Goal: Transaction & Acquisition: Purchase product/service

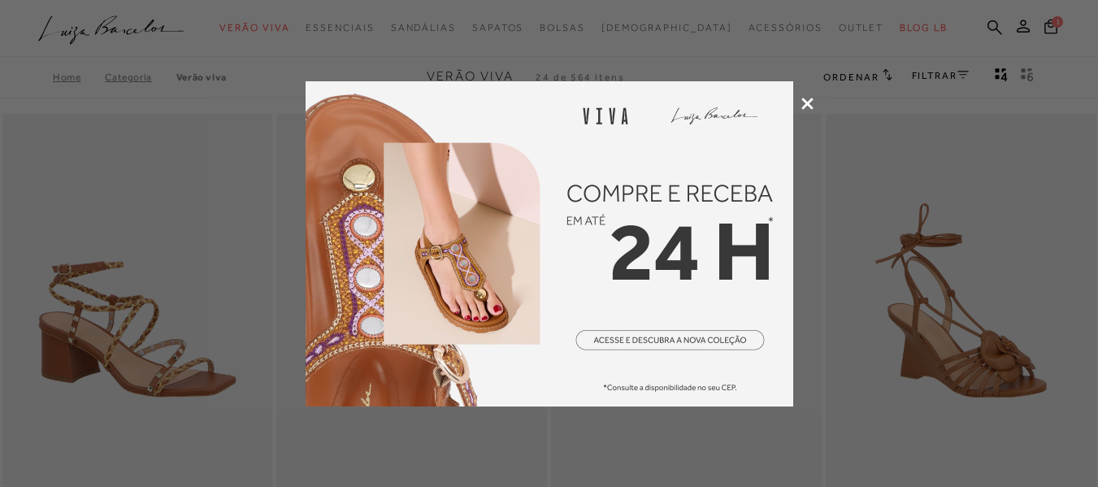
click at [807, 100] on icon at bounding box center [808, 104] width 12 height 12
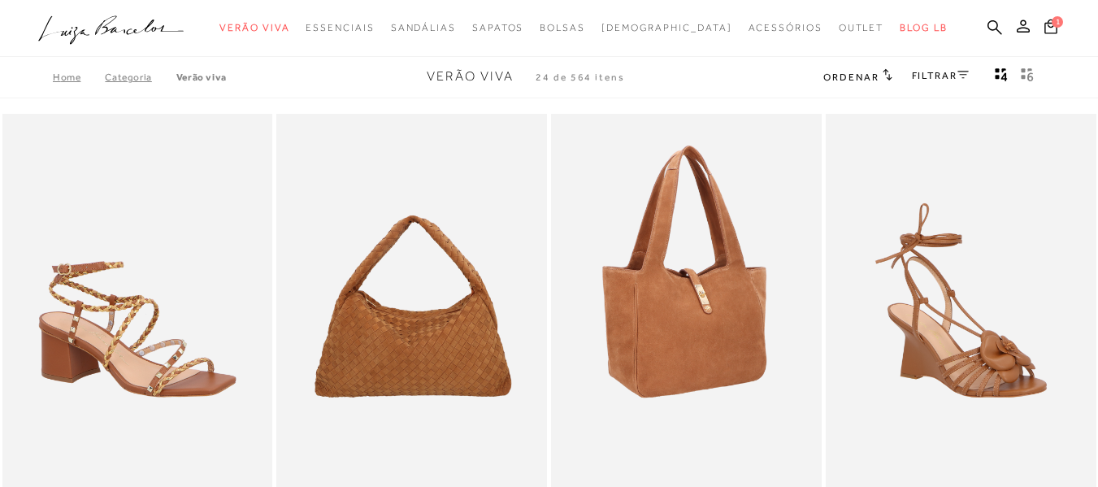
click at [719, 319] on ul at bounding box center [686, 316] width 267 height 401
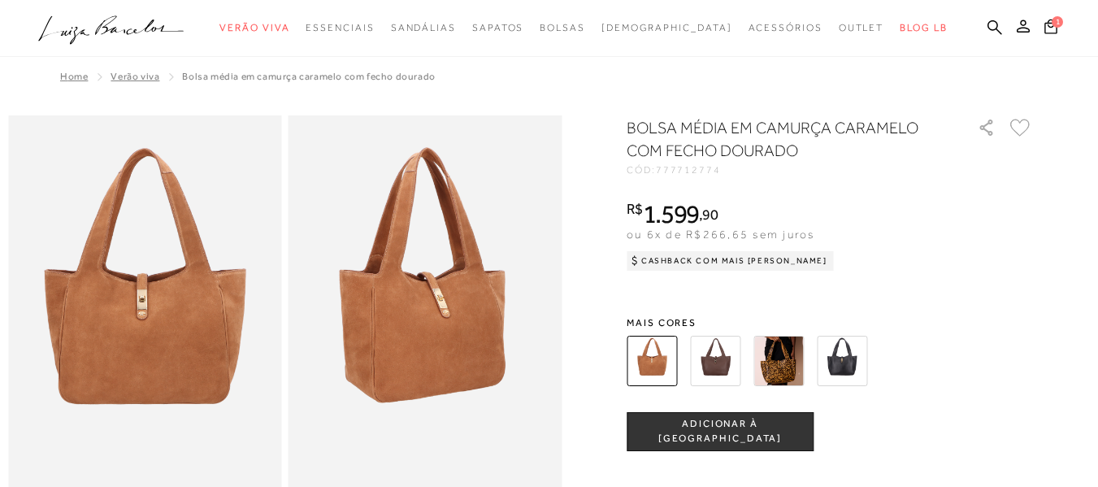
click at [843, 355] on img at bounding box center [842, 361] width 50 height 50
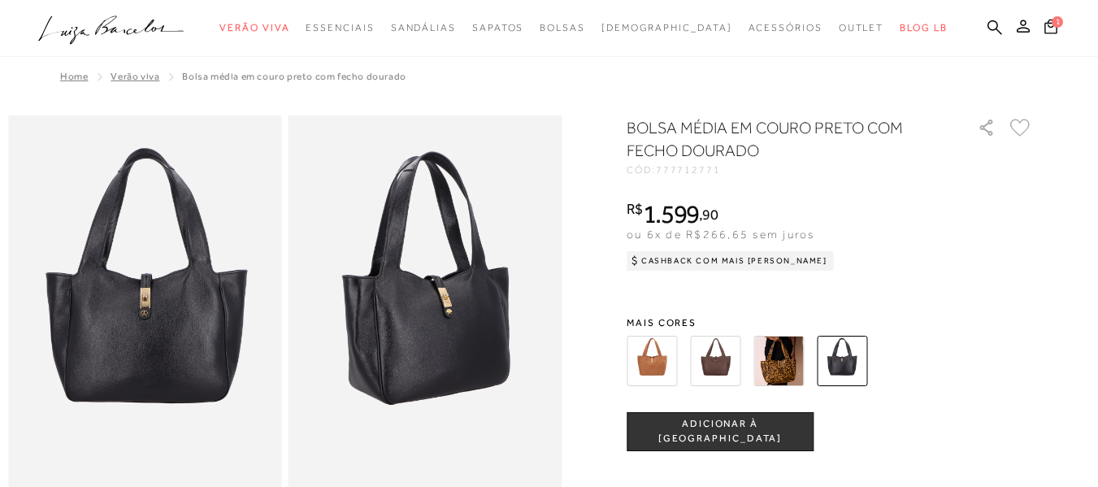
click at [660, 361] on img at bounding box center [652, 361] width 50 height 50
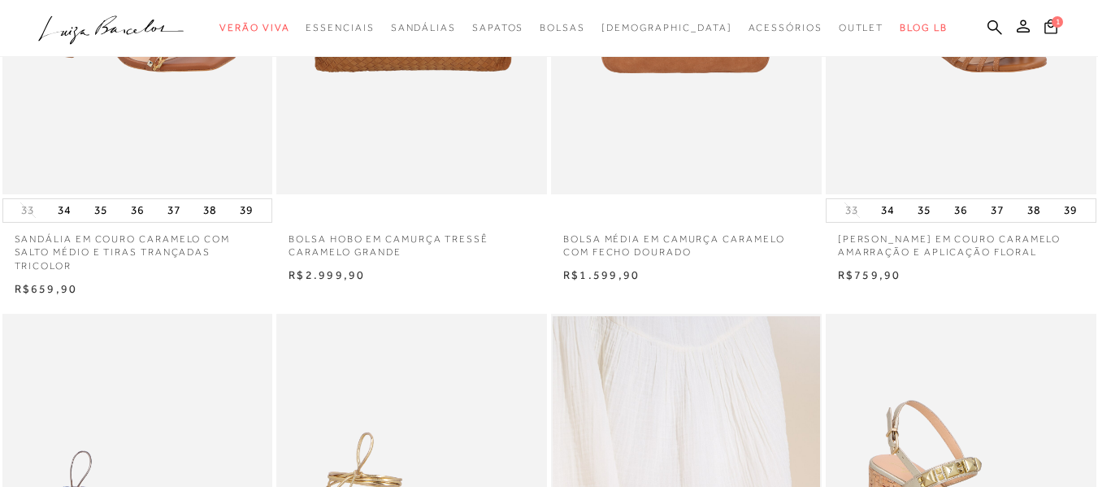
scroll to position [569, 0]
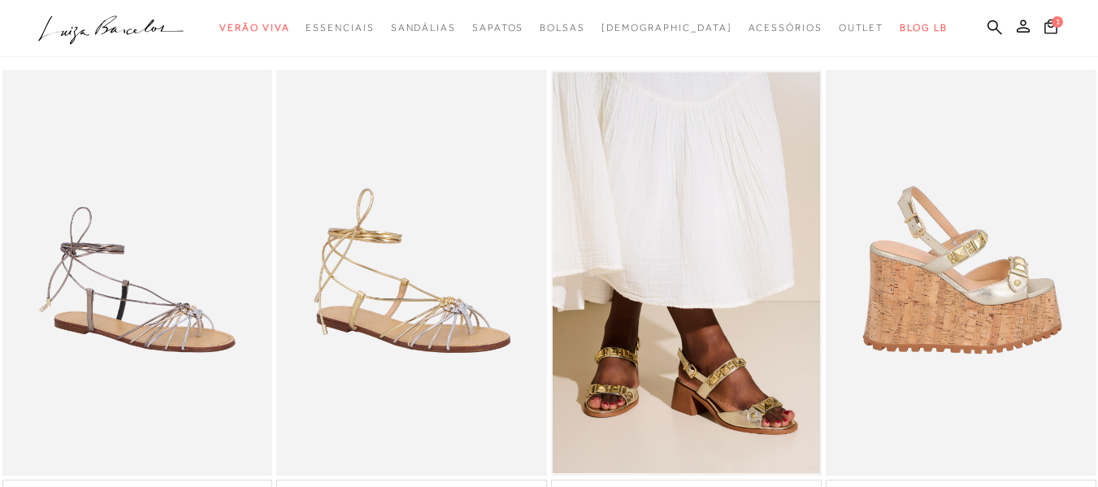
click at [972, 295] on img at bounding box center [962, 273] width 269 height 406
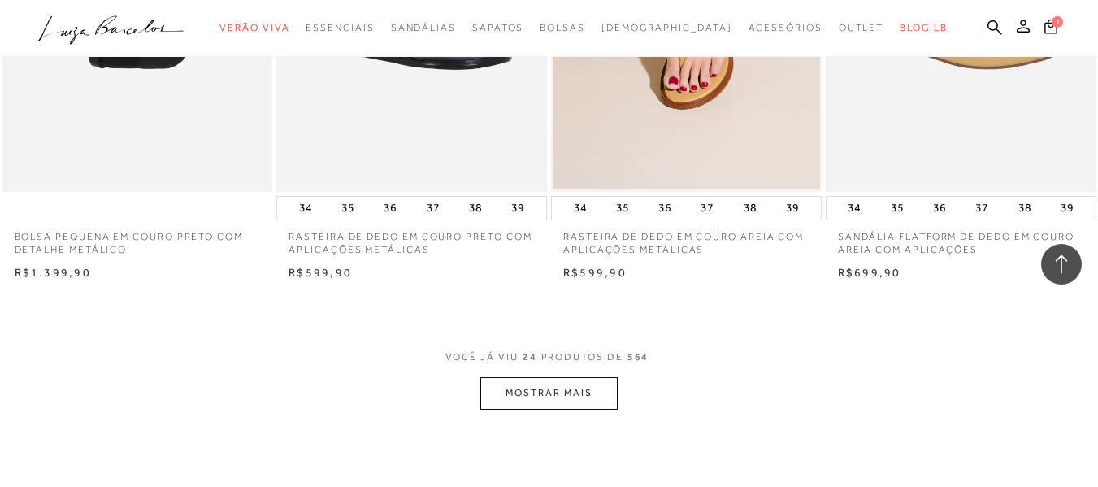
scroll to position [3008, 0]
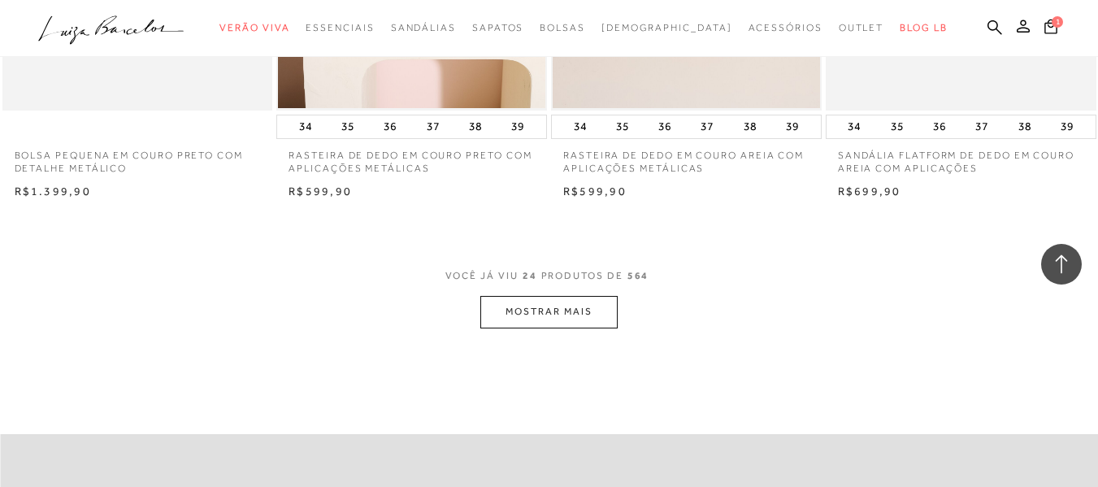
click at [580, 319] on button "MOSTRAR MAIS" at bounding box center [548, 312] width 137 height 32
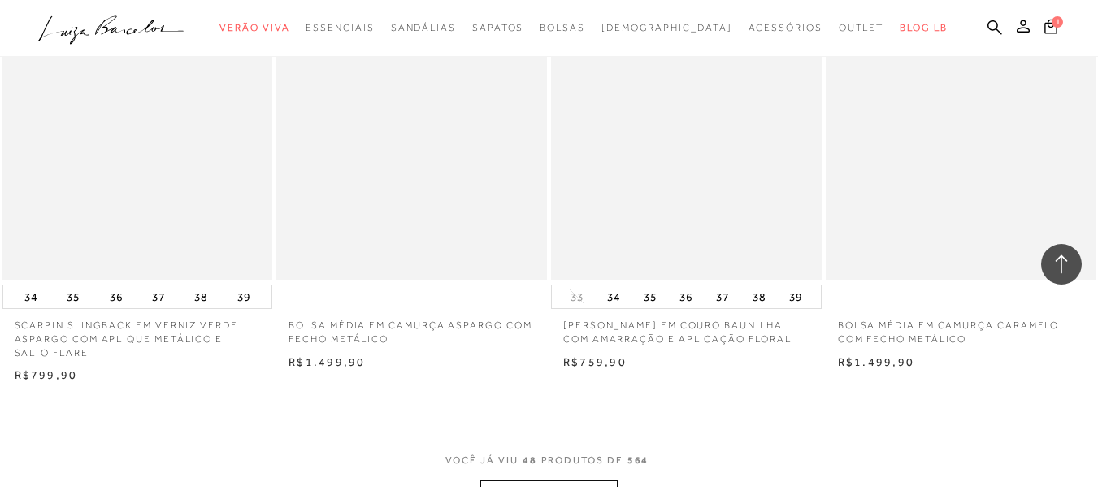
scroll to position [6097, 0]
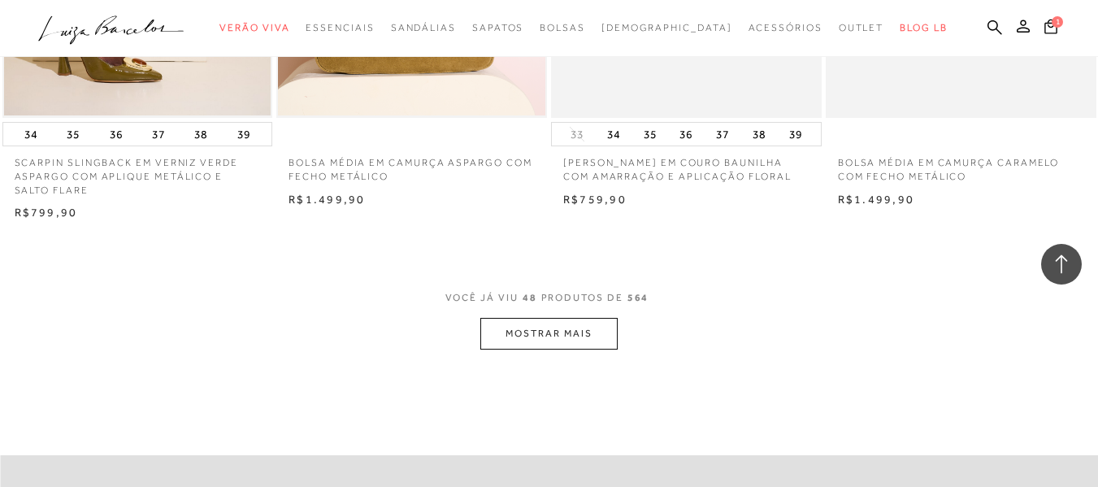
click at [545, 327] on button "MOSTRAR MAIS" at bounding box center [548, 334] width 137 height 32
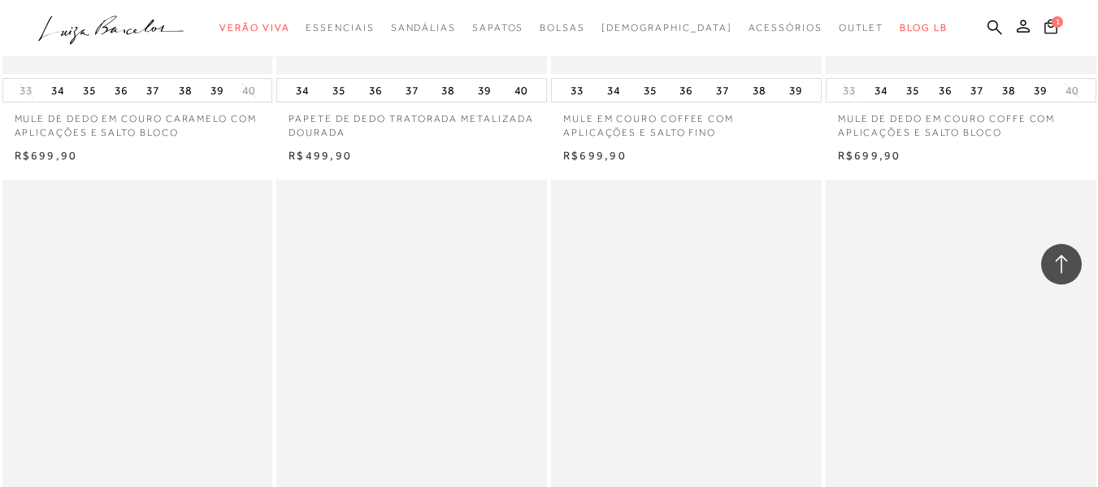
scroll to position [6748, 0]
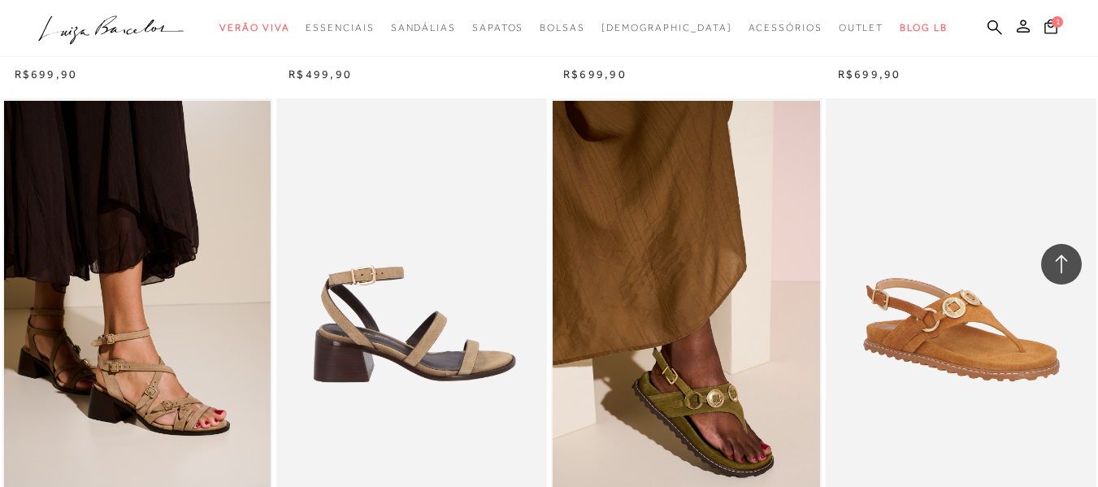
click at [368, 346] on img at bounding box center [412, 301] width 269 height 406
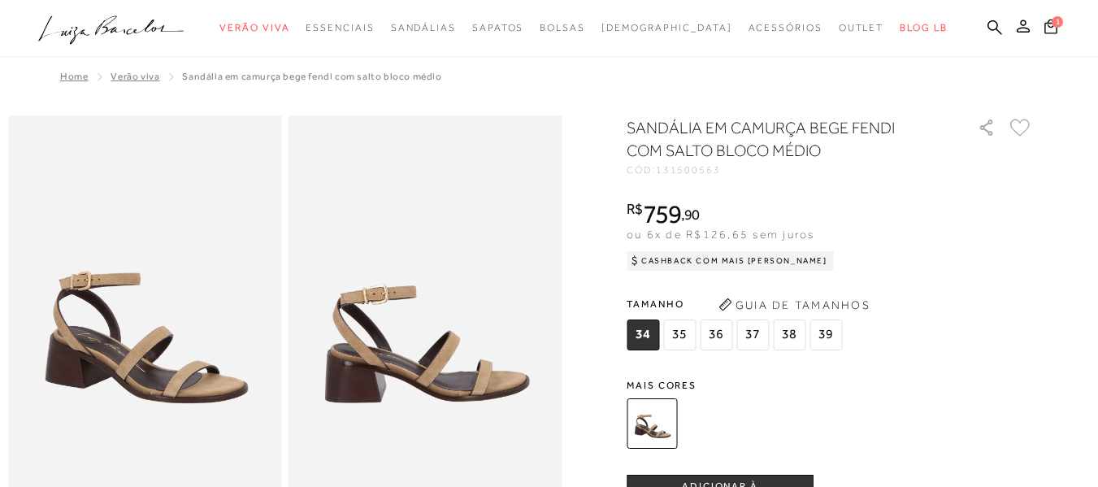
click at [755, 333] on span "37" at bounding box center [753, 334] width 33 height 31
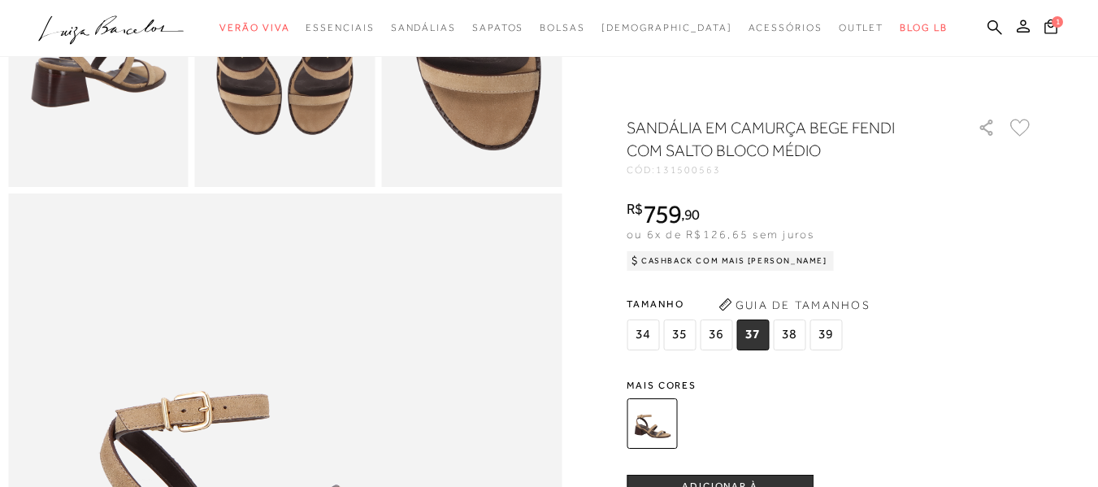
scroll to position [1022, 0]
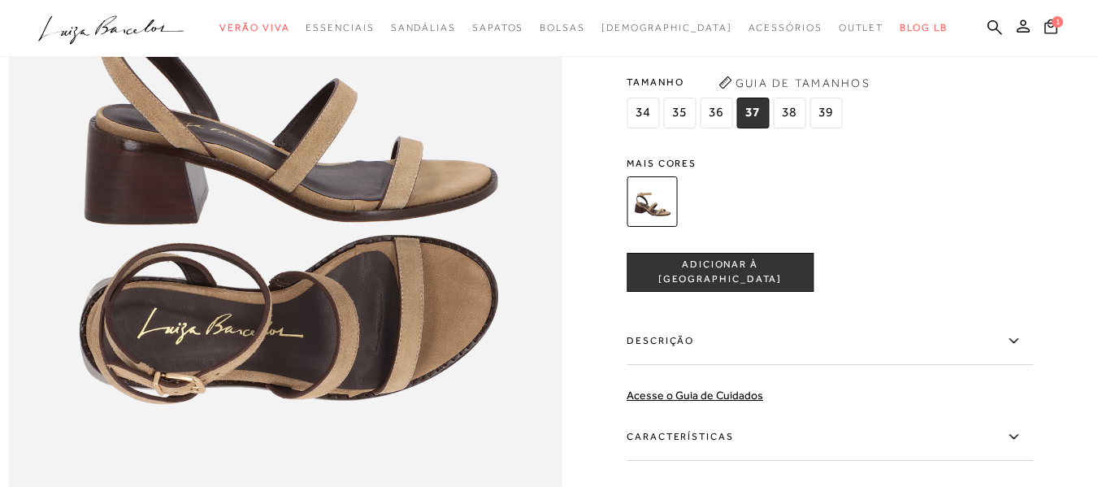
click at [721, 286] on span "ADICIONAR À [GEOGRAPHIC_DATA]" at bounding box center [720, 272] width 185 height 28
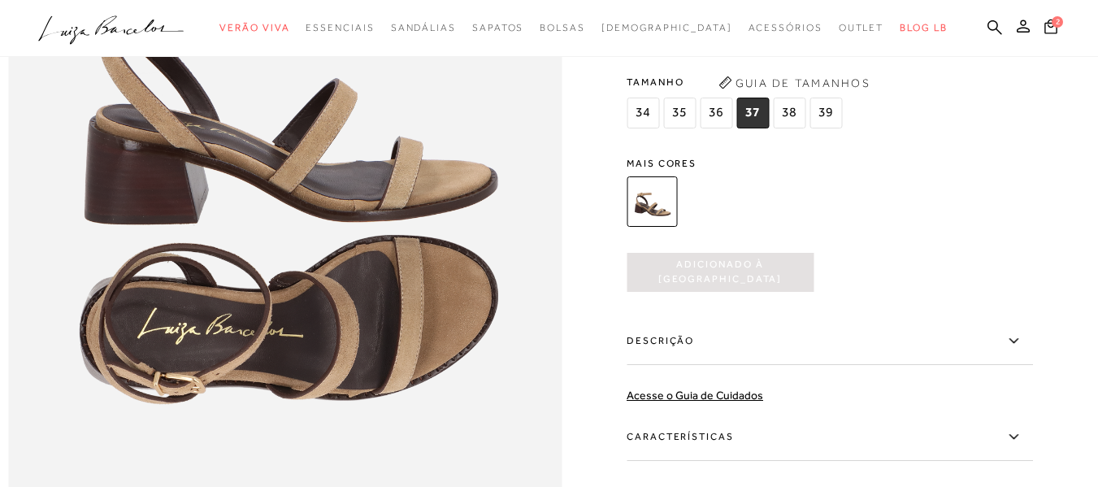
scroll to position [0, 0]
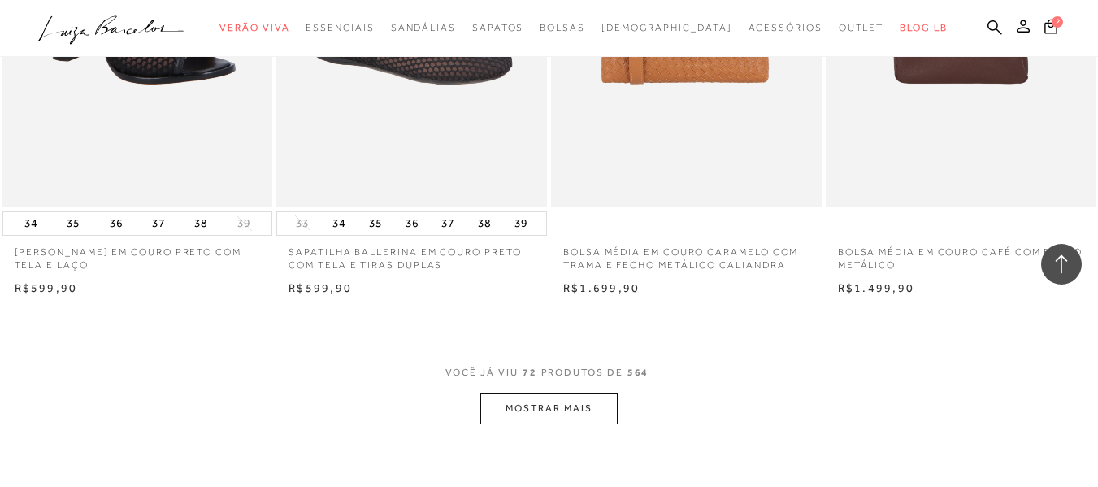
scroll to position [9268, 0]
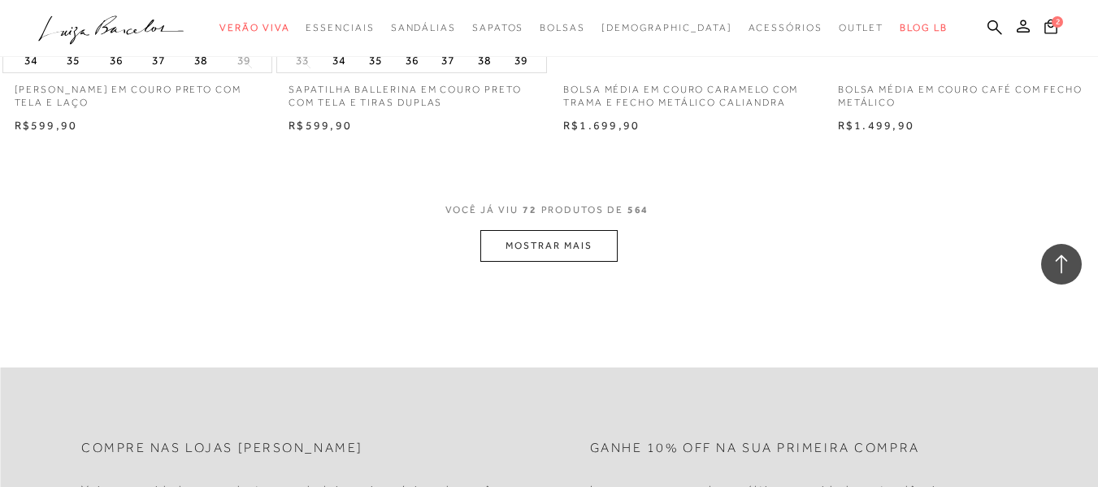
click at [542, 244] on button "MOSTRAR MAIS" at bounding box center [548, 246] width 137 height 32
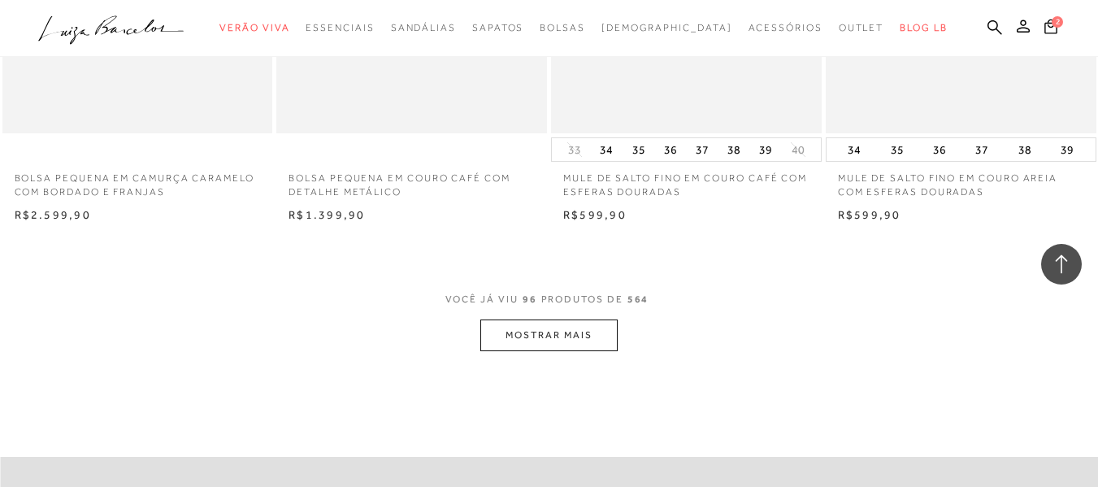
scroll to position [12357, 0]
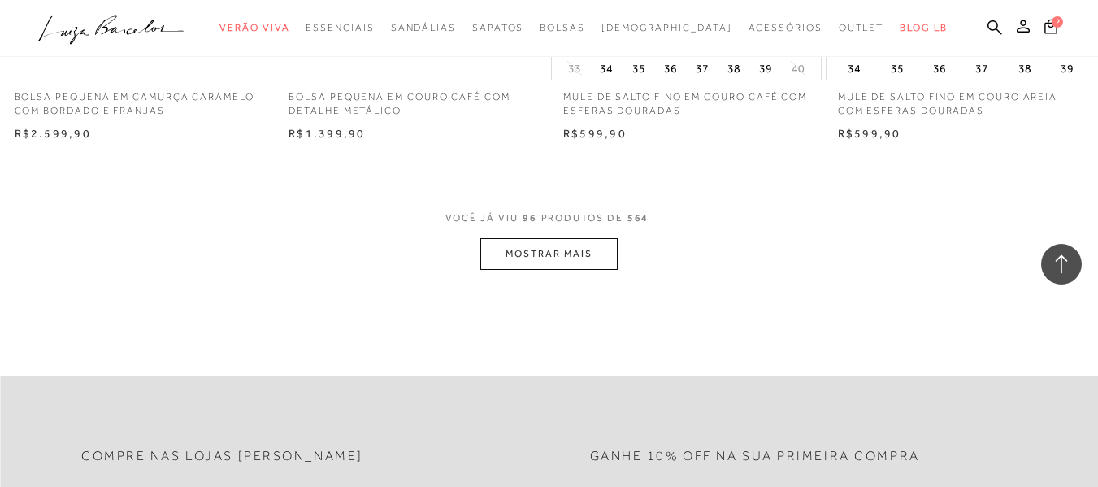
click at [585, 252] on button "MOSTRAR MAIS" at bounding box center [548, 254] width 137 height 32
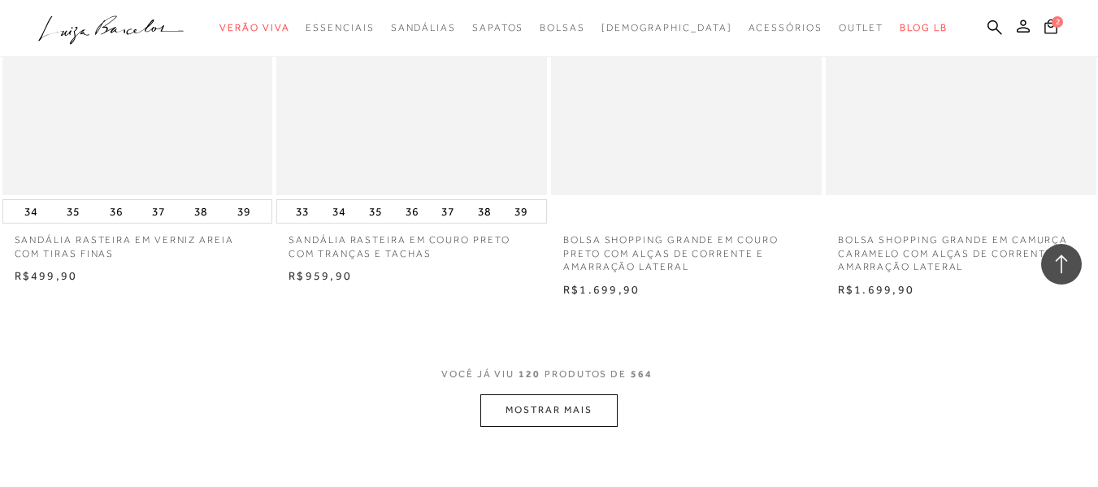
scroll to position [15365, 0]
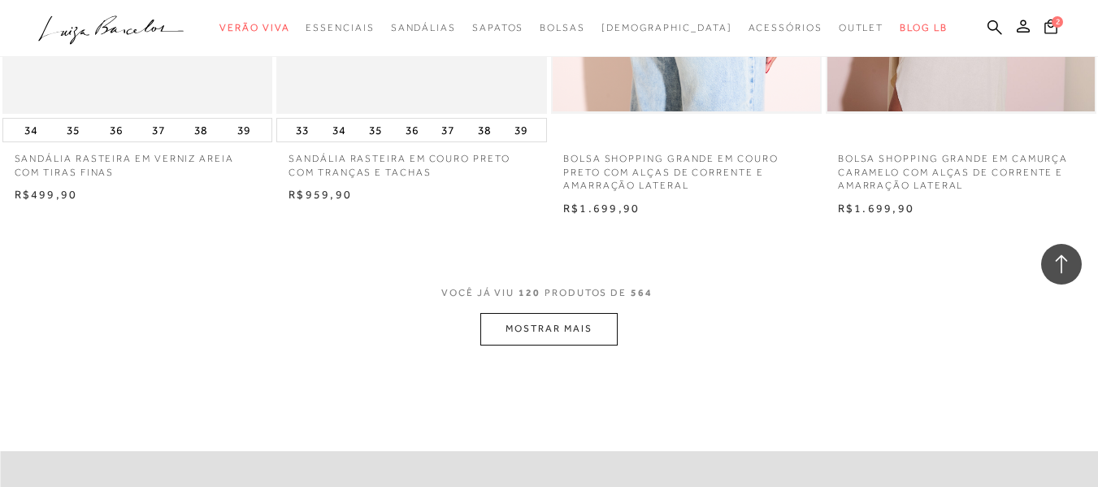
click at [551, 340] on button "MOSTRAR MAIS" at bounding box center [548, 329] width 137 height 32
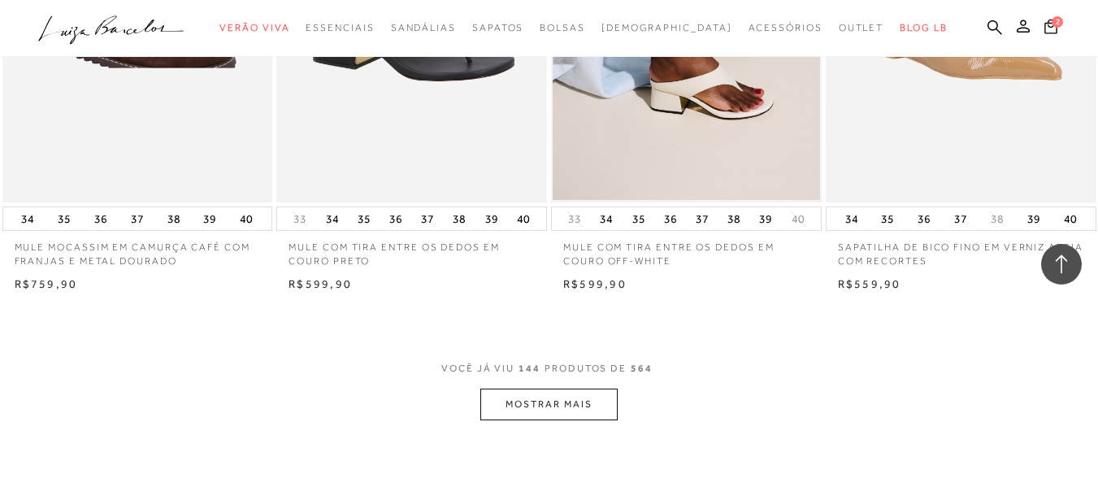
scroll to position [18536, 0]
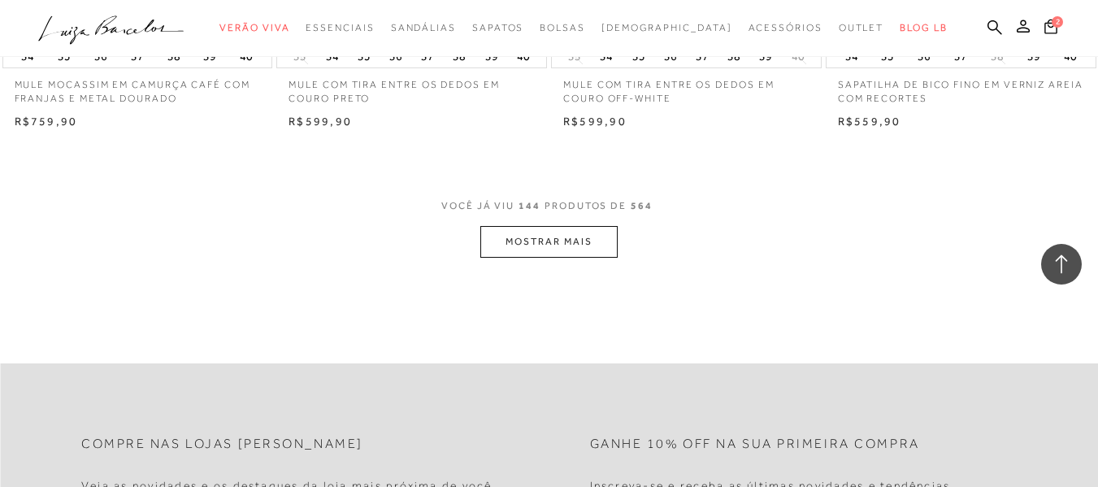
click at [553, 245] on button "MOSTRAR MAIS" at bounding box center [548, 242] width 137 height 32
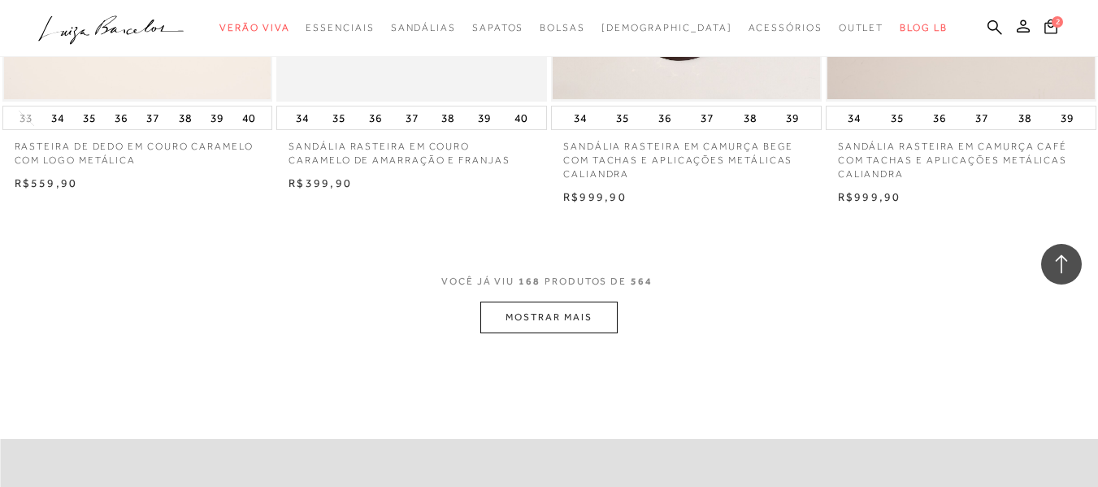
scroll to position [21625, 0]
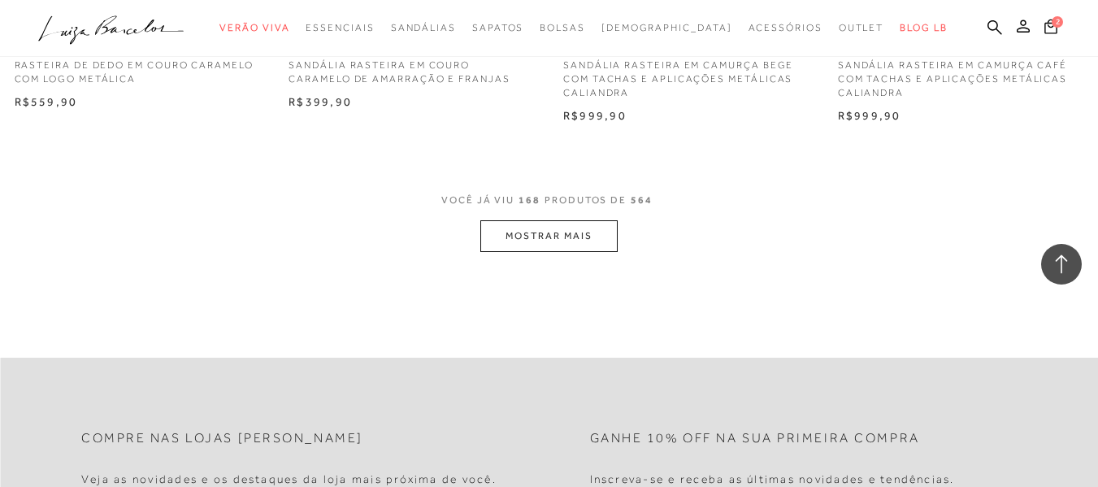
click at [538, 239] on button "MOSTRAR MAIS" at bounding box center [548, 236] width 137 height 32
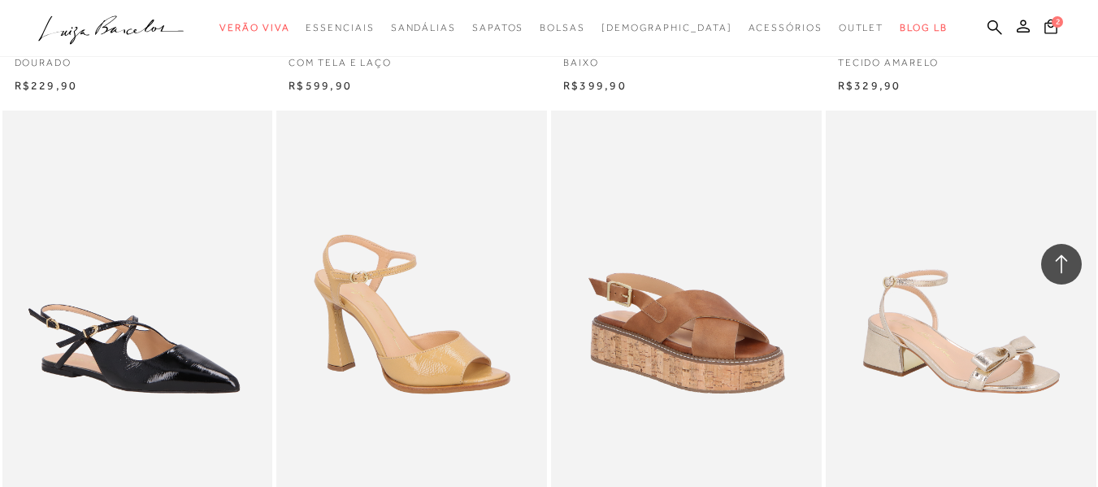
scroll to position [24633, 0]
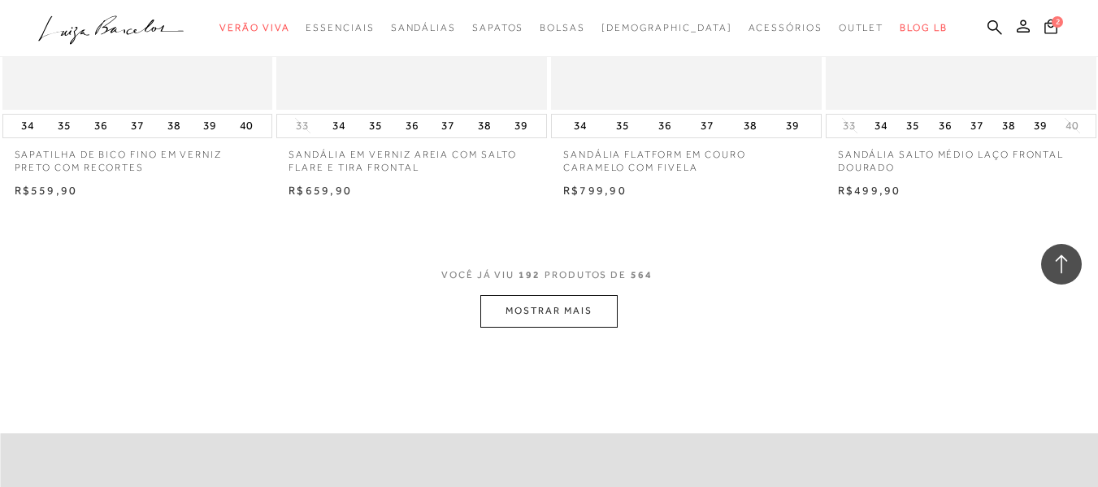
click at [546, 299] on button "MOSTRAR MAIS" at bounding box center [548, 311] width 137 height 32
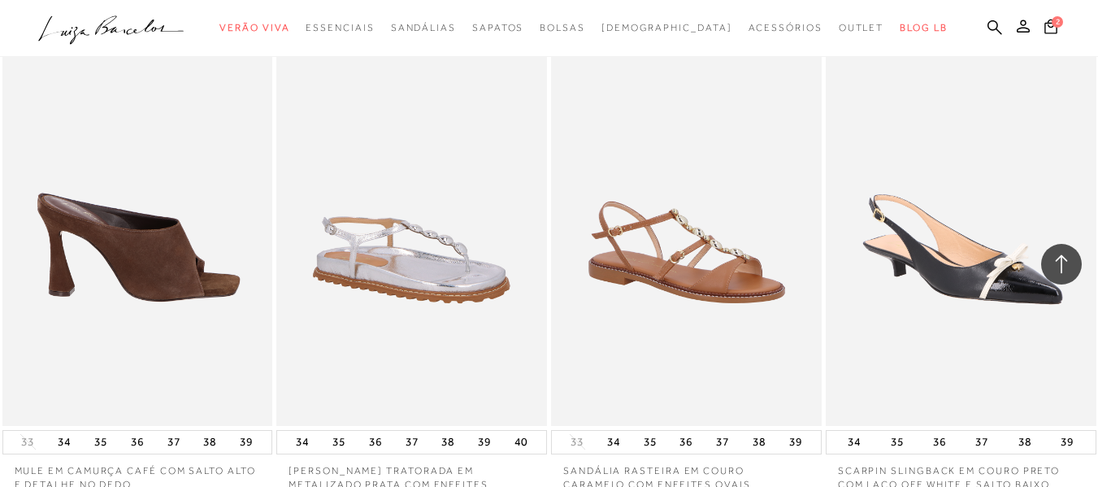
scroll to position [27804, 0]
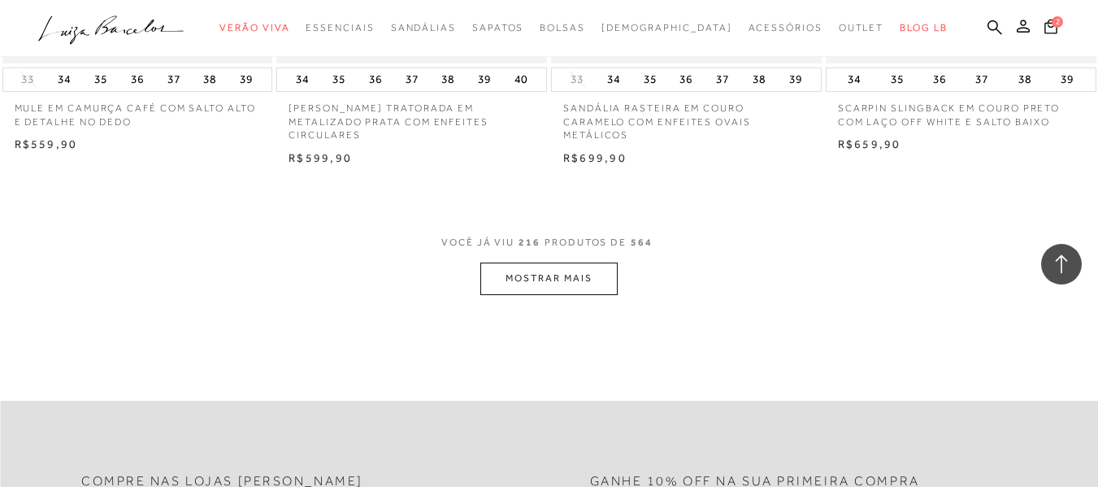
click at [559, 274] on button "MOSTRAR MAIS" at bounding box center [548, 279] width 137 height 32
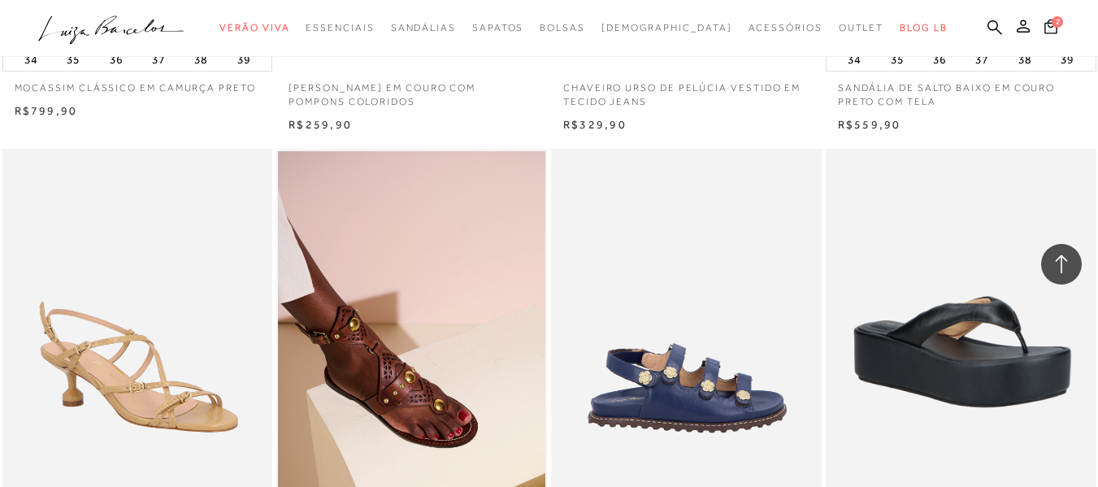
scroll to position [29023, 0]
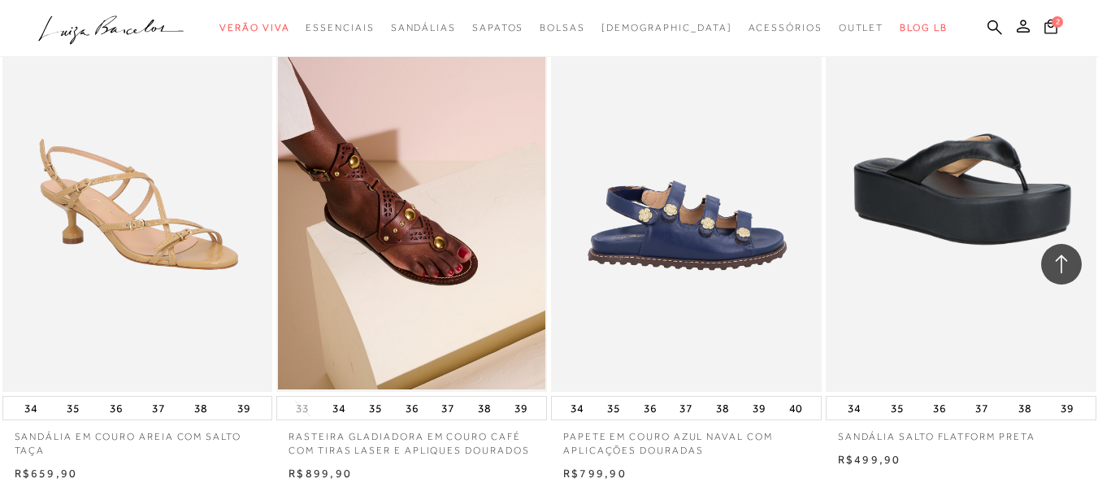
click at [702, 220] on img at bounding box center [687, 189] width 269 height 406
